Goal: Task Accomplishment & Management: Manage account settings

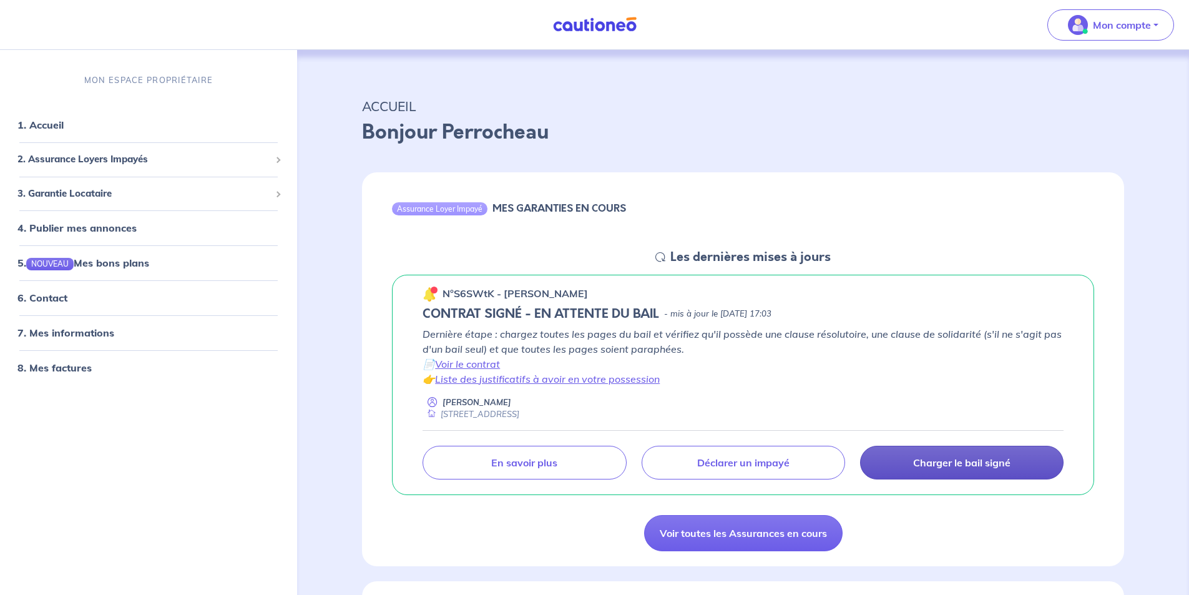
click at [960, 468] on p "Charger le bail signé" at bounding box center [961, 462] width 97 height 12
click at [958, 467] on p "Charger le bail signé" at bounding box center [961, 462] width 97 height 12
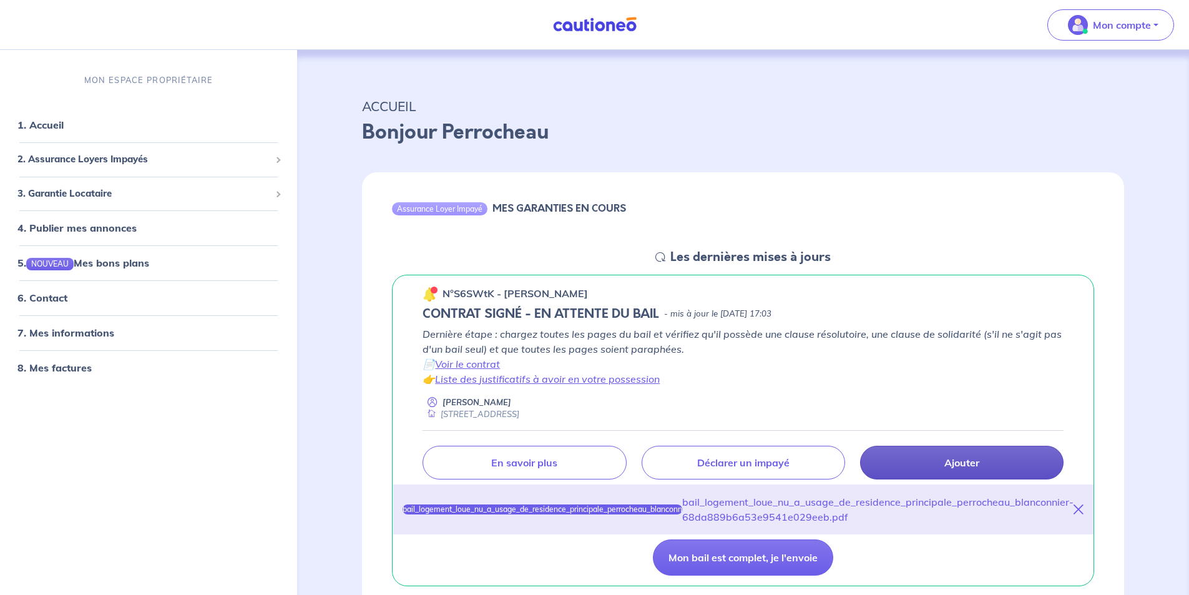
scroll to position [187, 0]
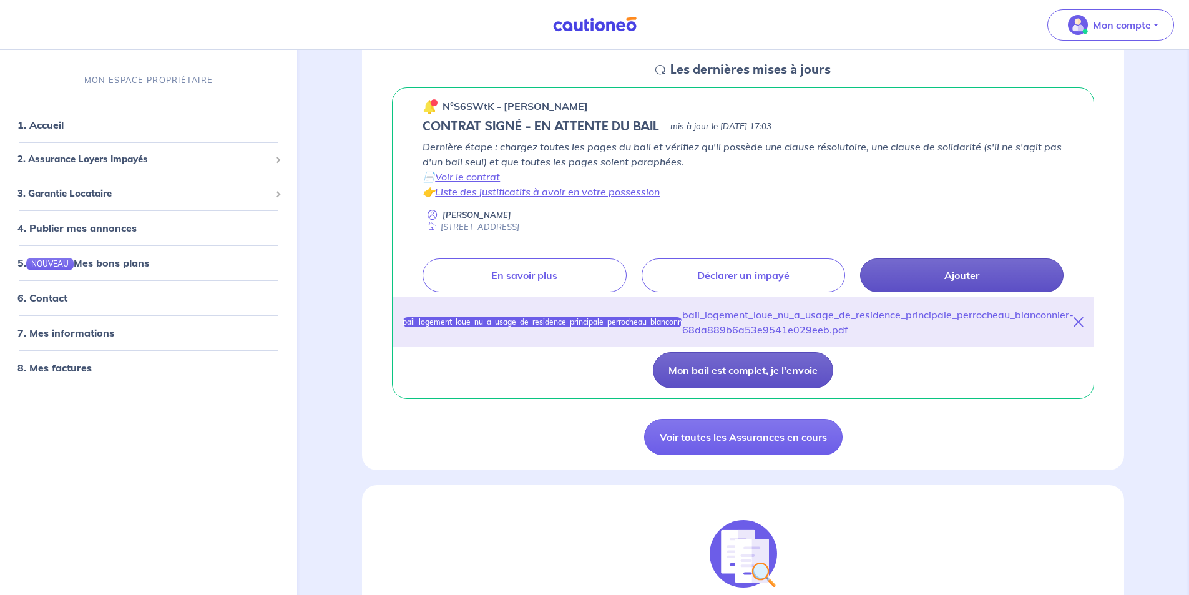
click at [759, 373] on button "Mon bail est complet, je l'envoie" at bounding box center [743, 370] width 180 height 36
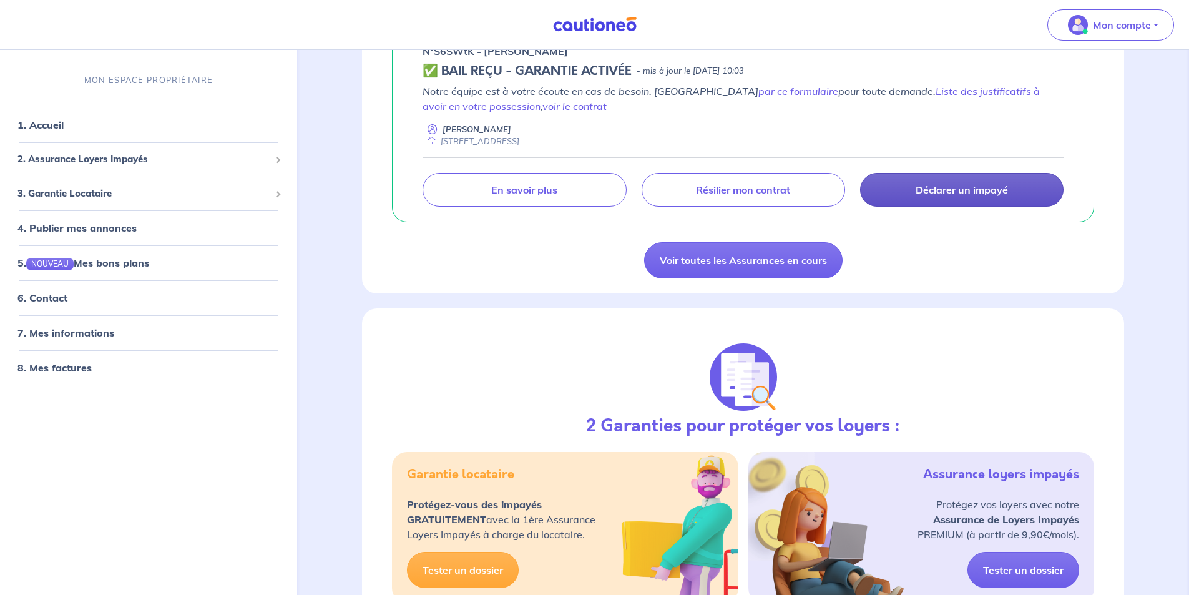
scroll to position [250, 0]
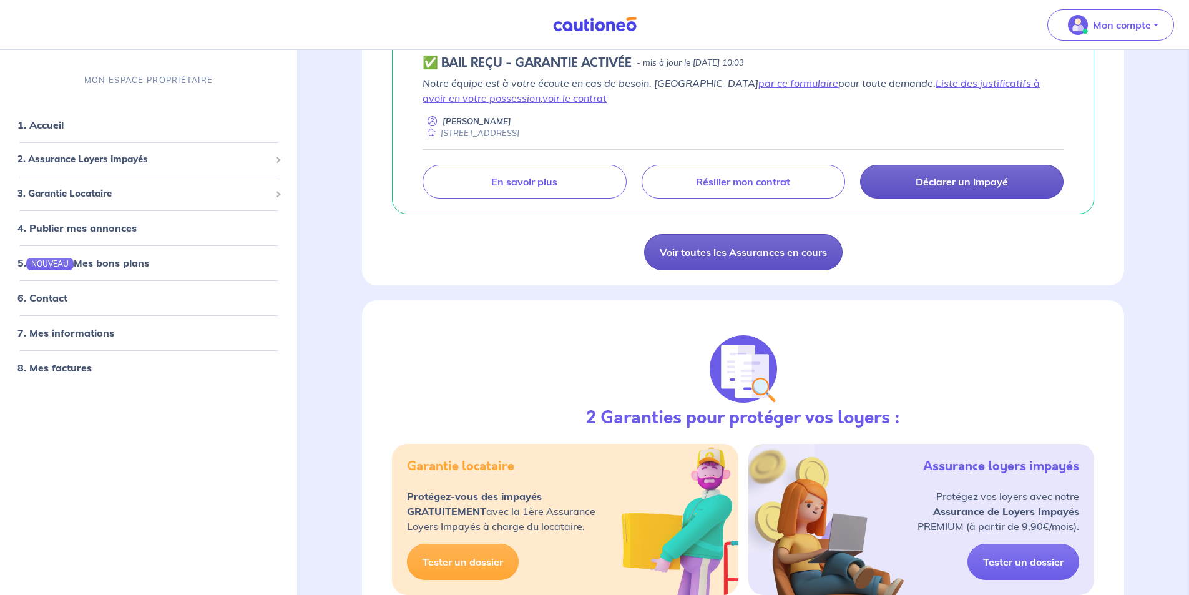
click at [792, 252] on link "Voir toutes les Assurances en cours" at bounding box center [743, 252] width 198 height 36
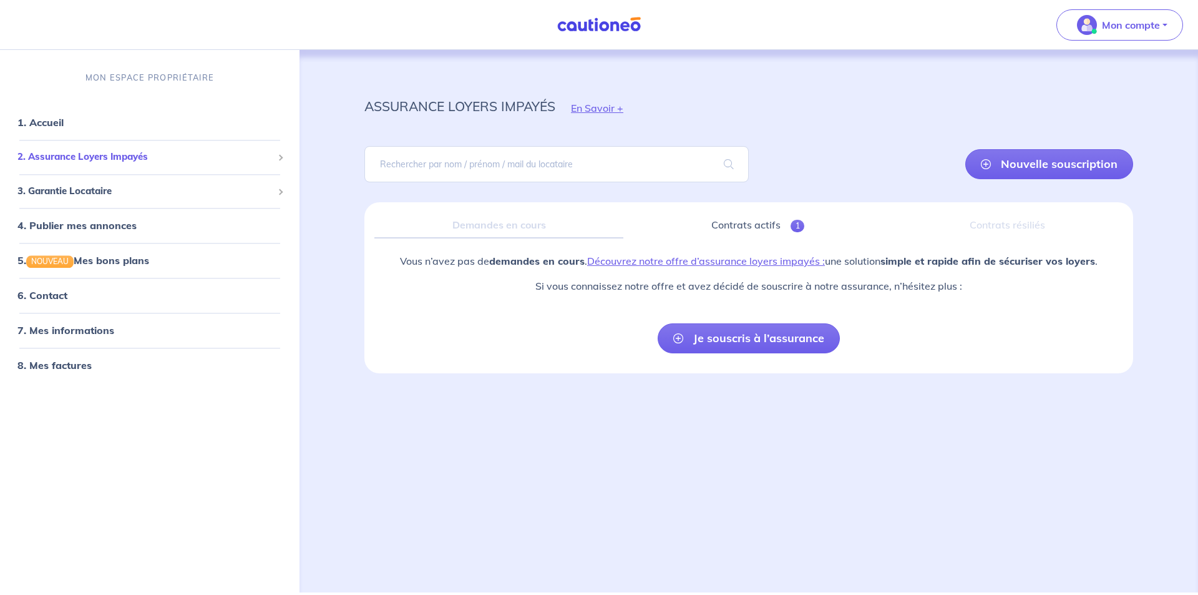
click at [218, 162] on span "2. Assurance Loyers Impayés" at bounding box center [144, 157] width 255 height 14
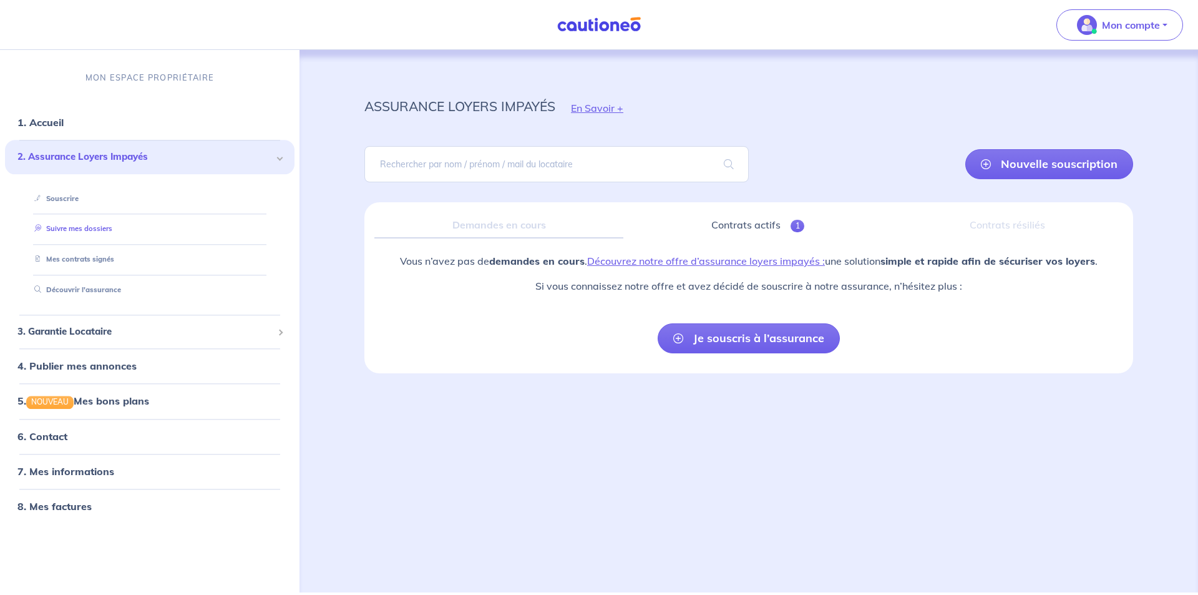
click at [112, 225] on link "Suivre mes dossiers" at bounding box center [70, 229] width 83 height 9
click at [114, 259] on link "Mes contrats signés" at bounding box center [71, 259] width 84 height 9
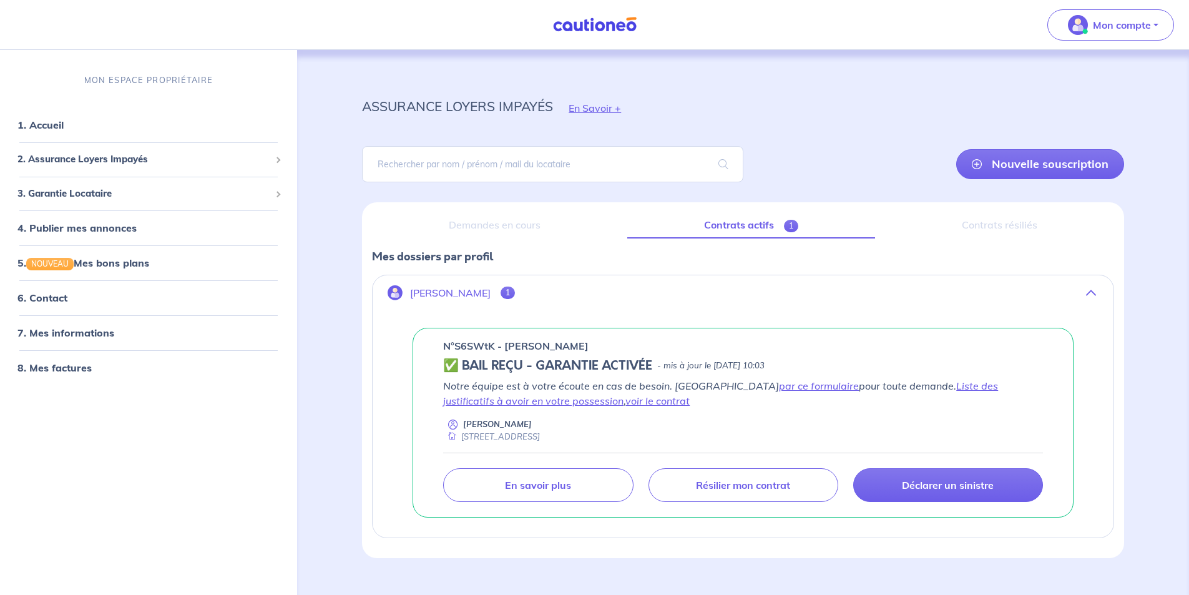
click at [725, 223] on link "Contrats actifs 1" at bounding box center [751, 225] width 248 height 26
click at [625, 404] on link "voir le contrat" at bounding box center [657, 400] width 64 height 12
